Goal: Find specific page/section: Find specific page/section

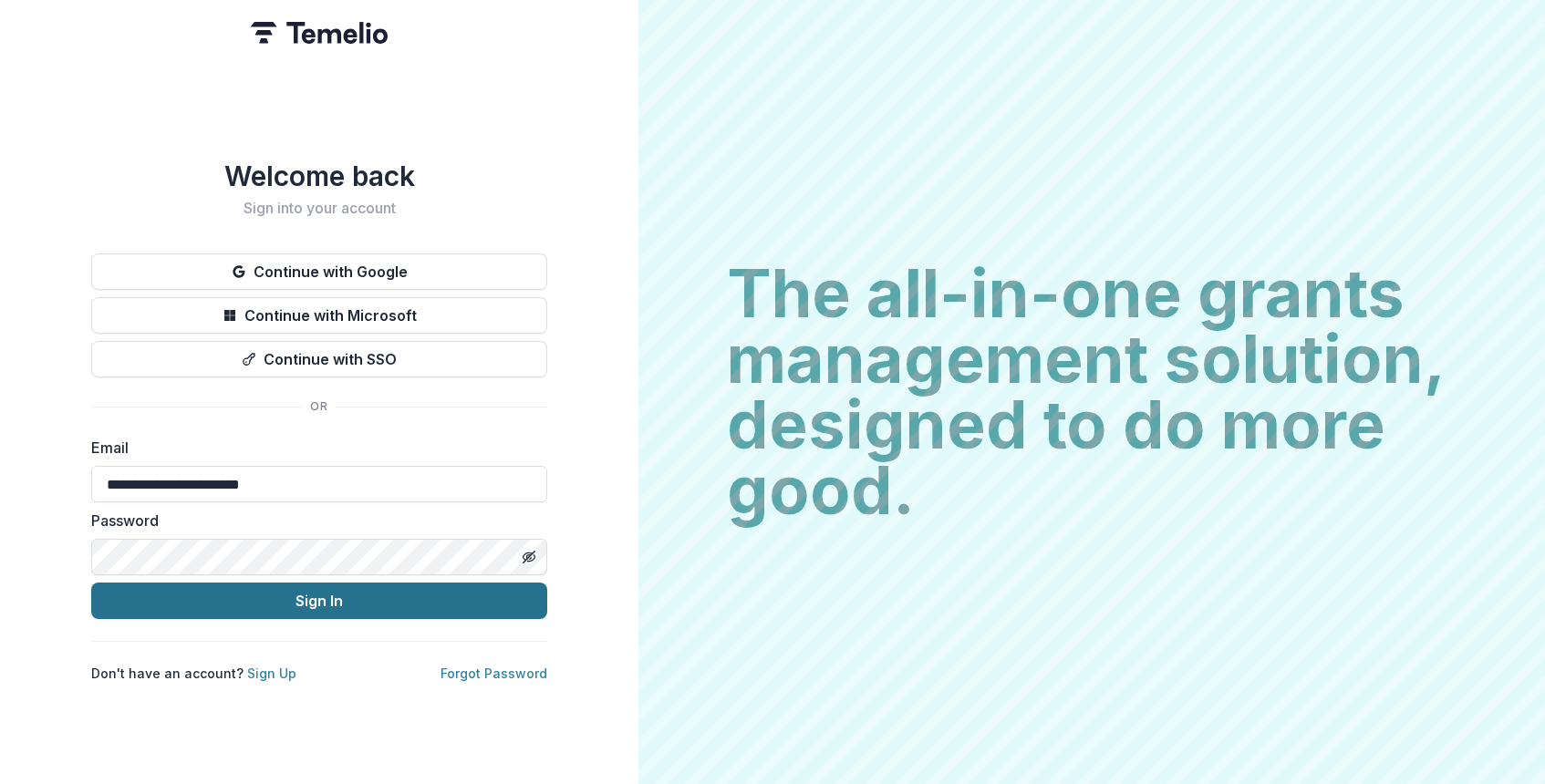
click at [393, 593] on button "Sign In" at bounding box center [319, 600] width 456 height 37
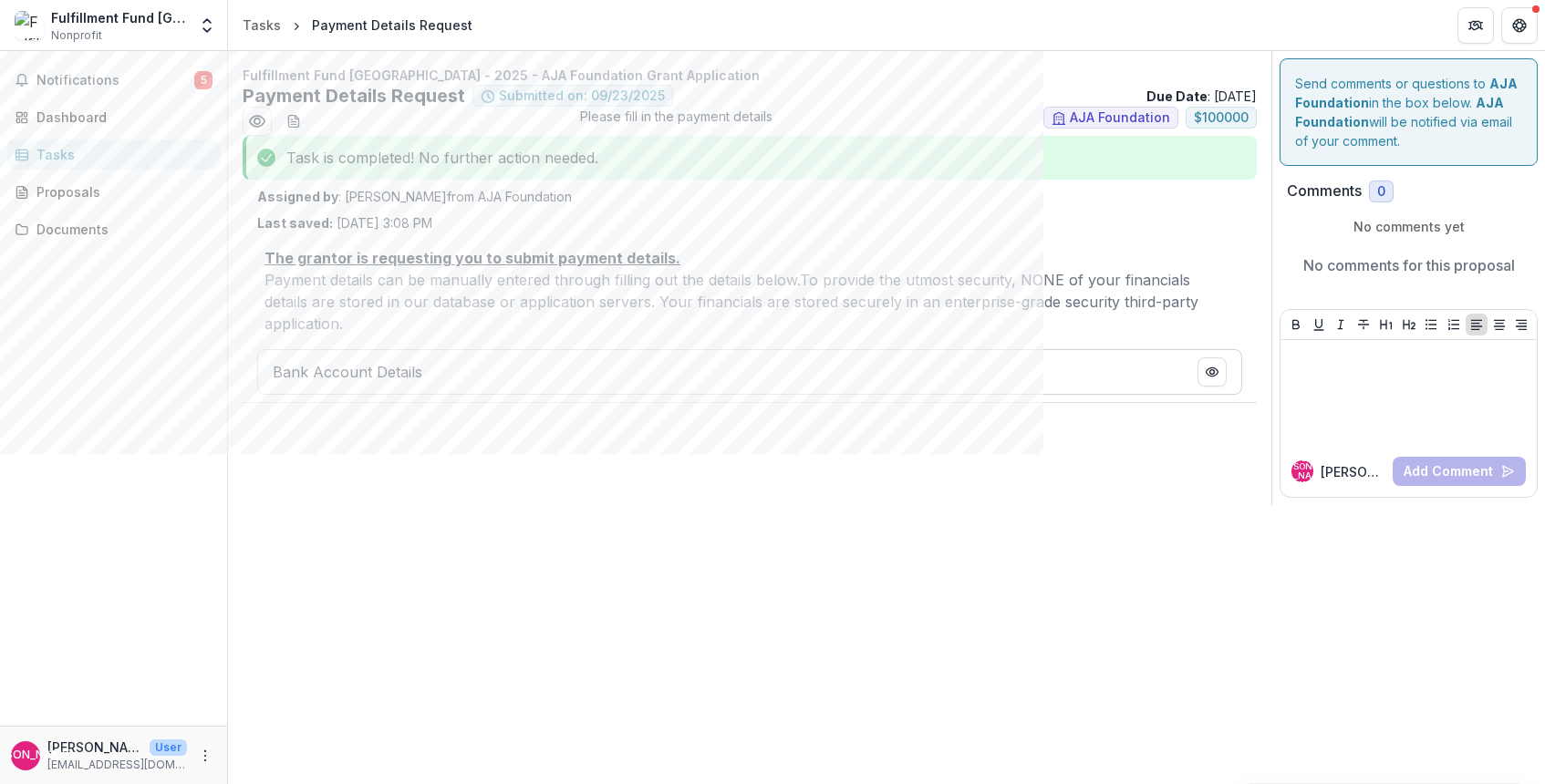
click at [562, 349] on div "Bank Account Details" at bounding box center [750, 372] width 985 height 46
click at [394, 361] on p "Bank Account Details" at bounding box center [347, 372] width 150 height 22
click at [1210, 367] on icon "PDF Preview" at bounding box center [1212, 371] width 12 height 8
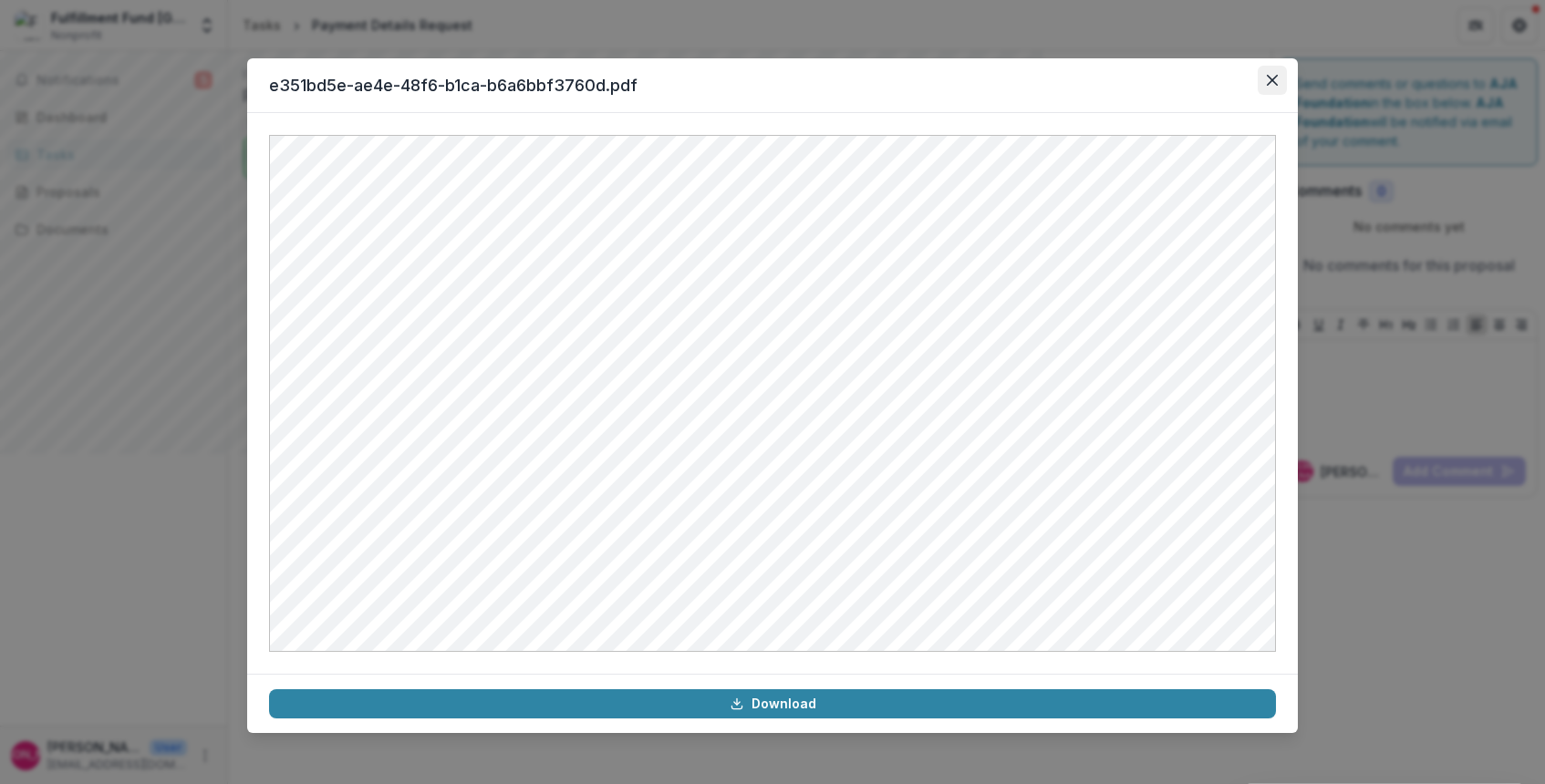
click at [1271, 76] on icon "Close" at bounding box center [1272, 80] width 11 height 11
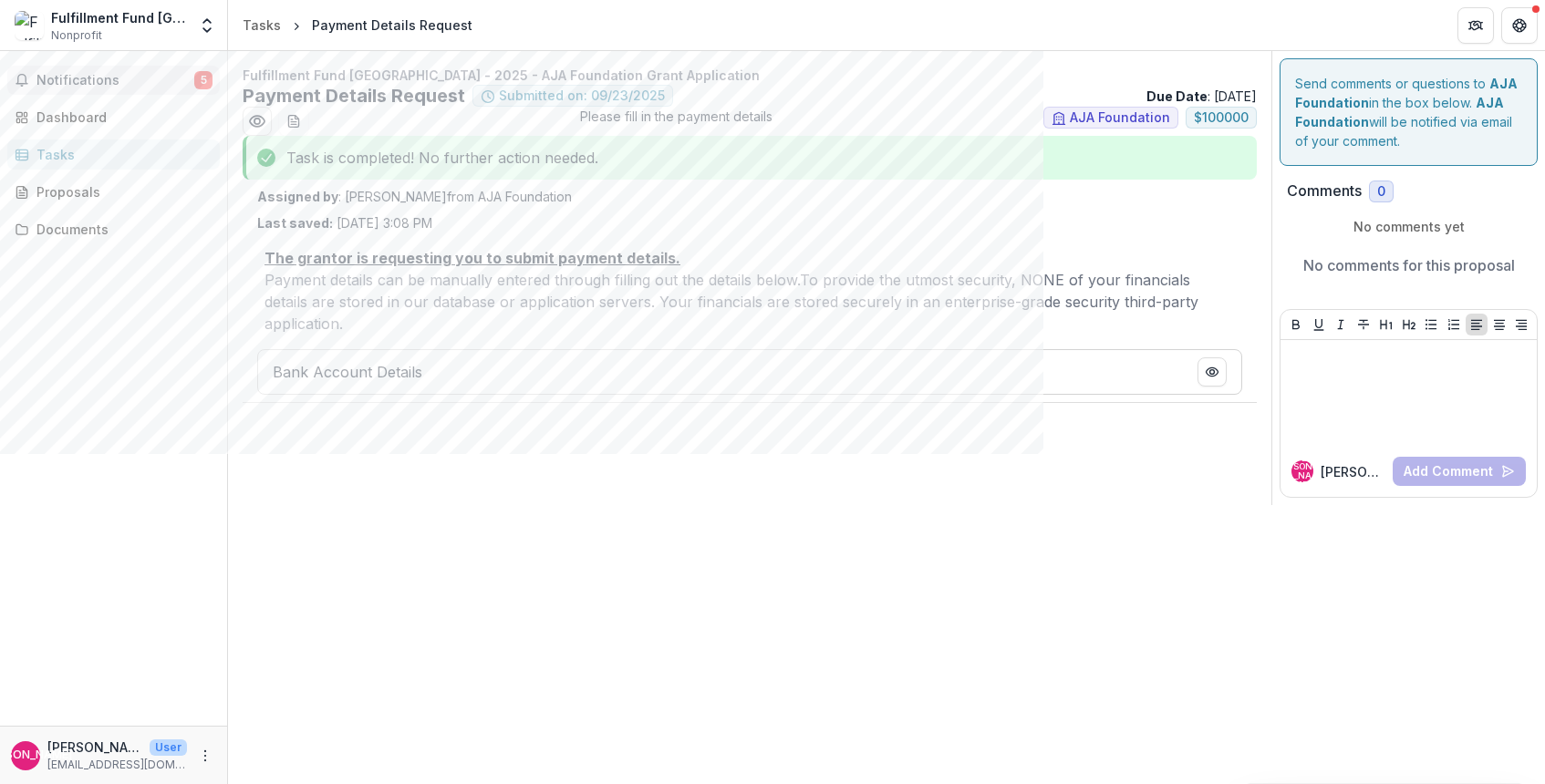
click at [94, 83] on span "Notifications" at bounding box center [116, 80] width 158 height 16
click at [118, 118] on div "Dashboard" at bounding box center [121, 117] width 169 height 19
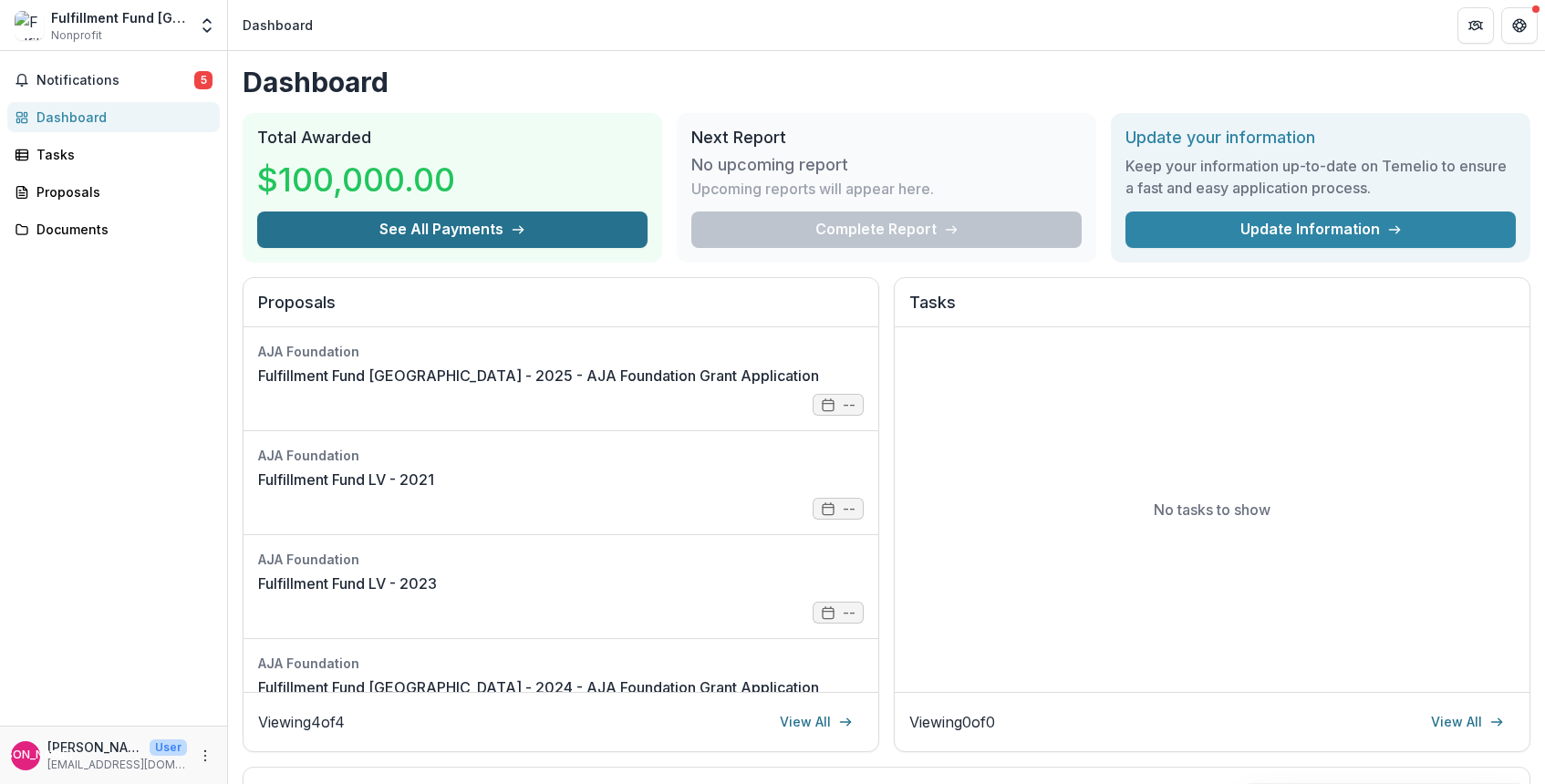
click at [457, 225] on button "See All Payments" at bounding box center [452, 230] width 390 height 37
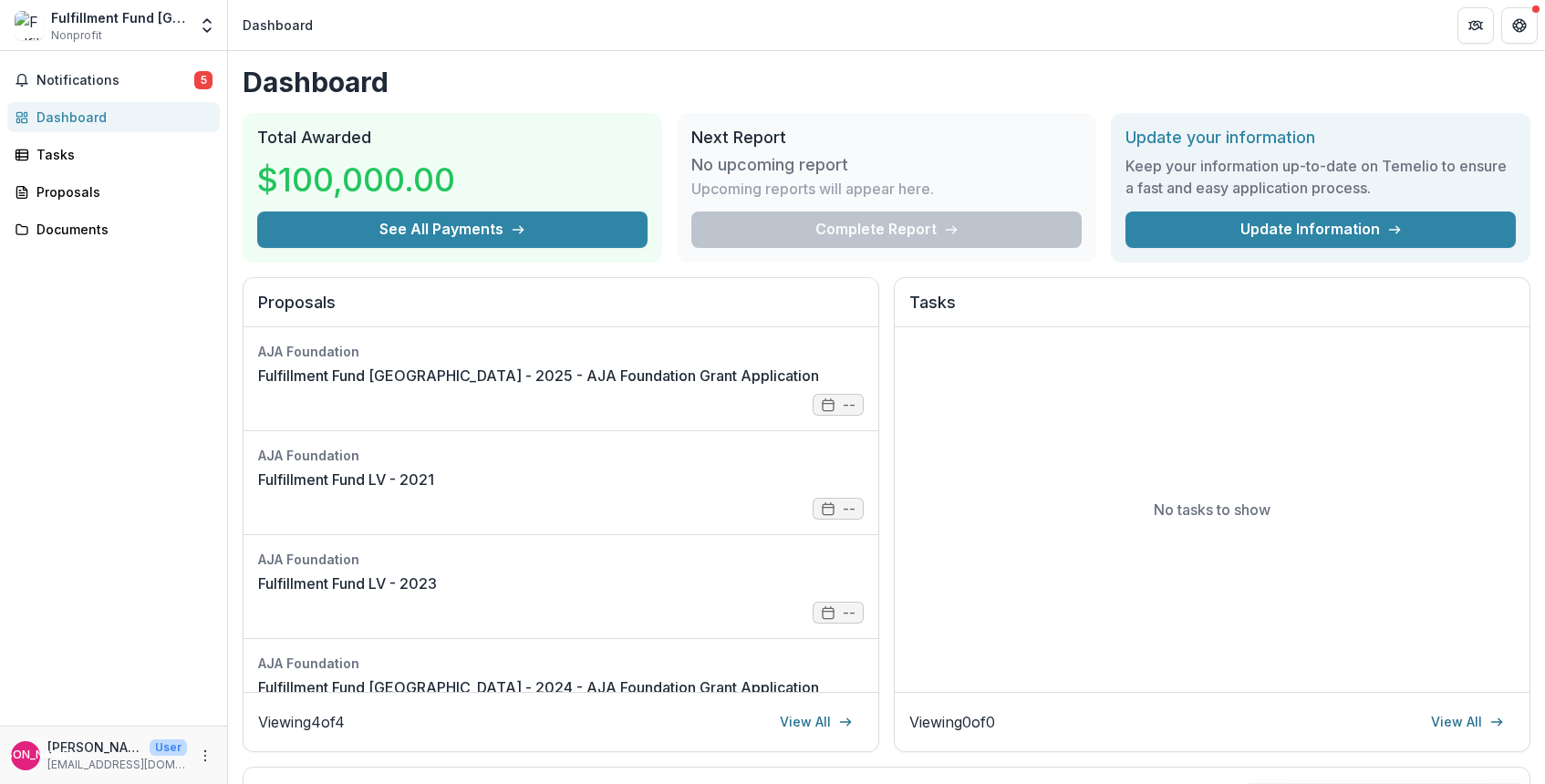
click at [74, 113] on div "Dashboard" at bounding box center [121, 117] width 169 height 19
click at [80, 154] on div "Tasks" at bounding box center [121, 154] width 169 height 19
